Goal: Information Seeking & Learning: Learn about a topic

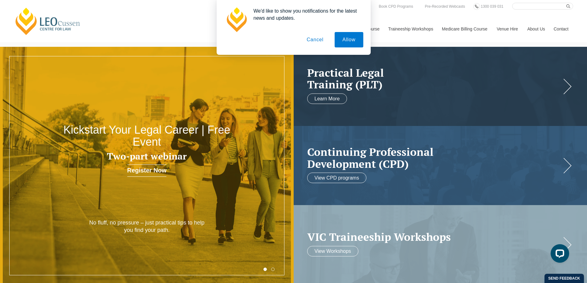
click at [318, 40] on button "Cancel" at bounding box center [315, 39] width 32 height 15
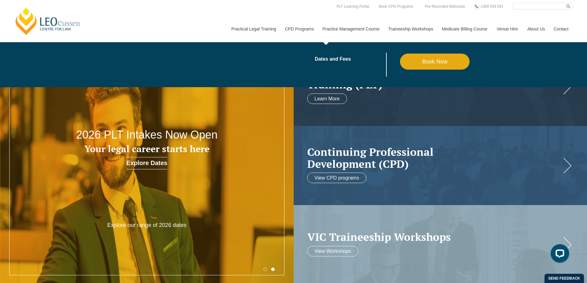
click at [354, 29] on link "Practice Management Course" at bounding box center [351, 29] width 66 height 26
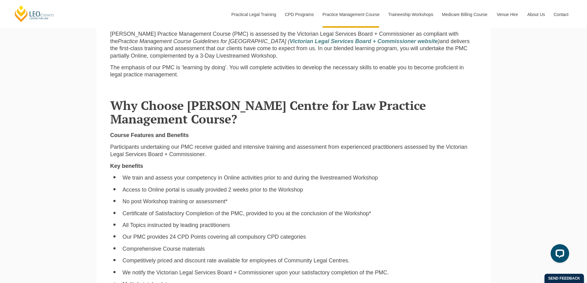
scroll to position [154, 0]
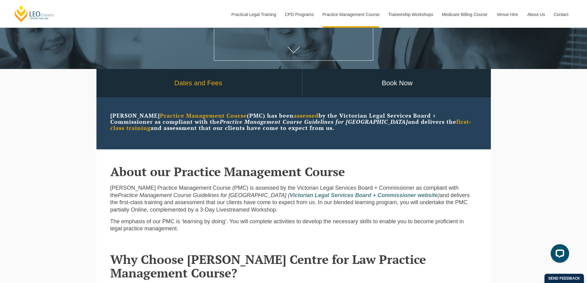
click at [207, 82] on link "Dates and Fees" at bounding box center [198, 83] width 207 height 29
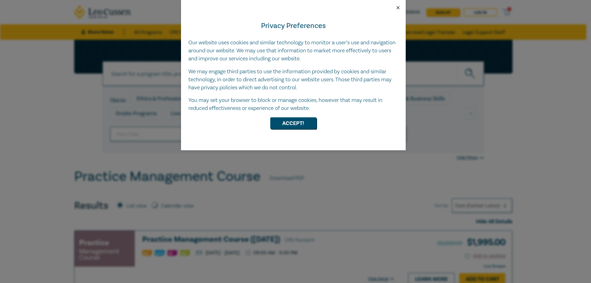
click at [400, 6] on button "Close" at bounding box center [399, 8] width 6 height 6
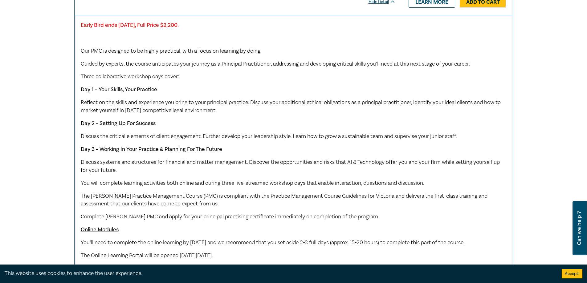
scroll to position [92, 0]
